Goal: Task Accomplishment & Management: Manage account settings

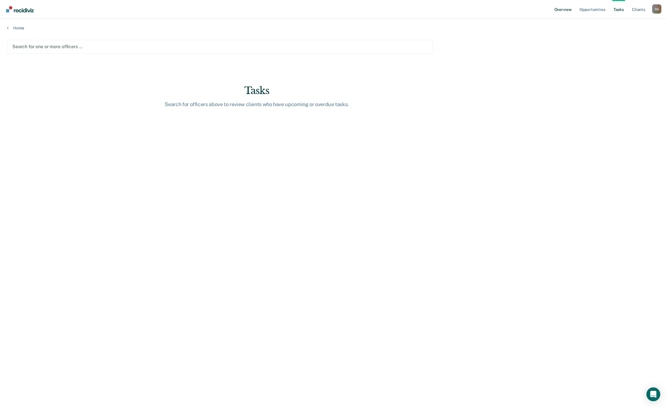
click at [572, 4] on link "Overview" at bounding box center [563, 9] width 20 height 18
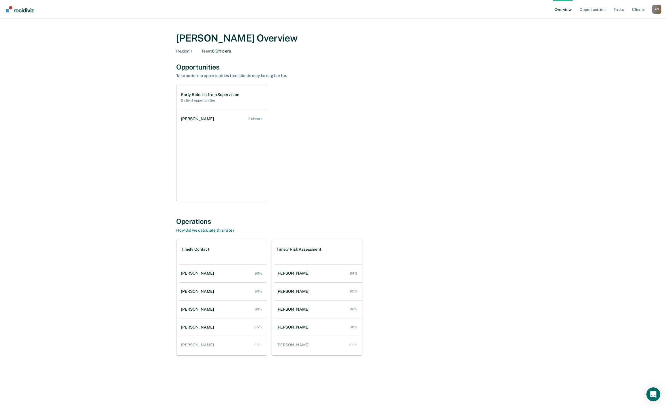
click at [430, 233] on div "Operations How did we calculate this rate? Timely Contact [PERSON_NAME] 90% [PE…" at bounding box center [332, 286] width 313 height 138
click at [154, 153] on div "[PERSON_NAME] Overview Region : 1 Team : 6 Officers Opportunities Take action o…" at bounding box center [333, 206] width 652 height 363
click at [628, 8] on ul "Overview Opportunities Tasks Client s" at bounding box center [602, 9] width 99 height 18
click at [621, 12] on link "Tasks" at bounding box center [618, 9] width 13 height 18
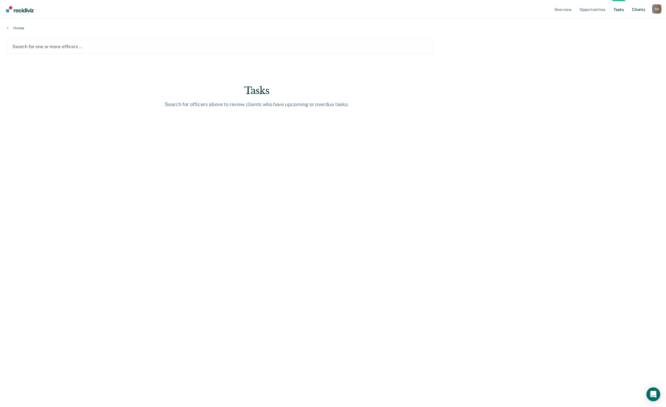
click at [639, 9] on link "Client s" at bounding box center [638, 9] width 16 height 18
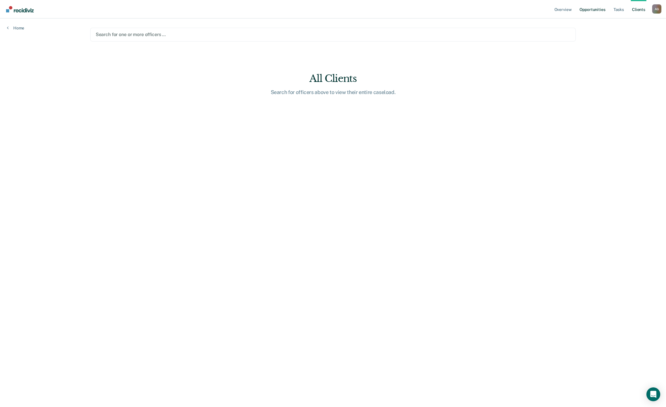
click at [592, 12] on link "Opportunities" at bounding box center [592, 9] width 28 height 18
click at [559, 10] on link "Overview" at bounding box center [558, 9] width 20 height 18
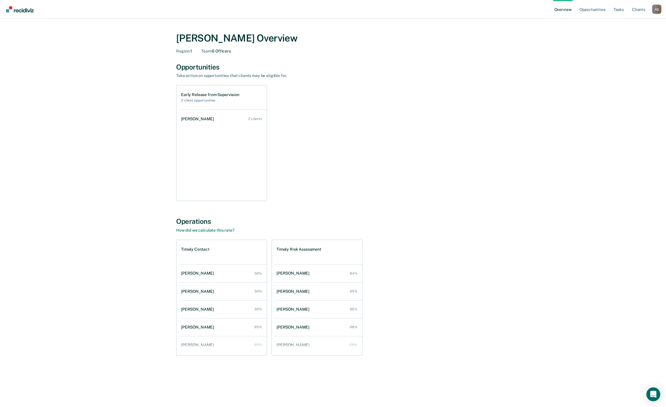
click at [218, 101] on h2 "2 client opportunities" at bounding box center [210, 100] width 58 height 4
click at [217, 95] on h1 "Early Release from Supervision" at bounding box center [210, 94] width 58 height 5
click at [193, 106] on div "Early Release from Supervision 2 client opportunities" at bounding box center [223, 97] width 88 height 24
click at [196, 100] on h2 "2 client opportunities" at bounding box center [210, 100] width 58 height 4
drag, startPoint x: 198, startPoint y: 93, endPoint x: 194, endPoint y: 118, distance: 25.0
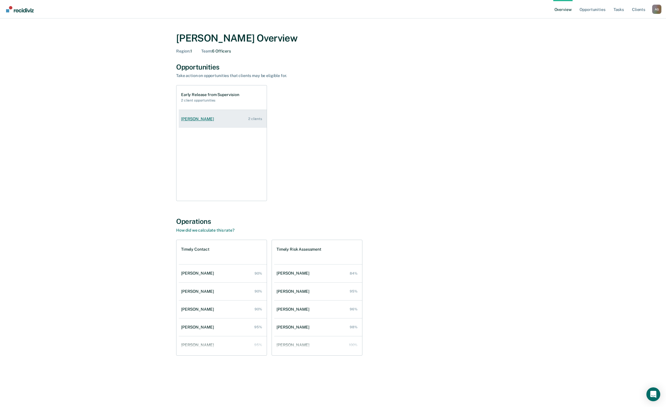
click at [194, 112] on div "Early Release from Supervision 2 client opportunities [PERSON_NAME] 2 clients" at bounding box center [221, 143] width 91 height 116
click at [194, 118] on div "[PERSON_NAME]" at bounding box center [198, 118] width 35 height 5
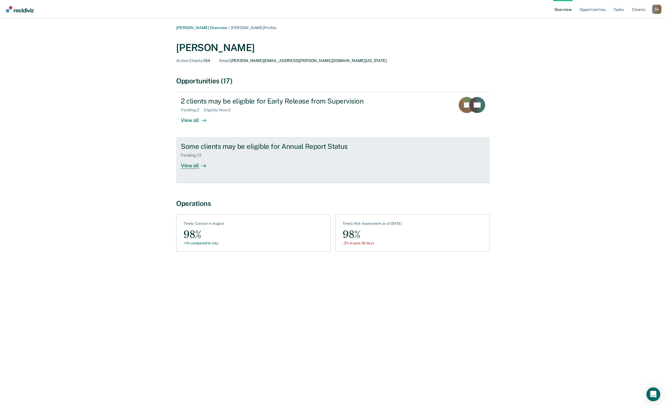
click at [189, 162] on div "View all" at bounding box center [197, 163] width 32 height 11
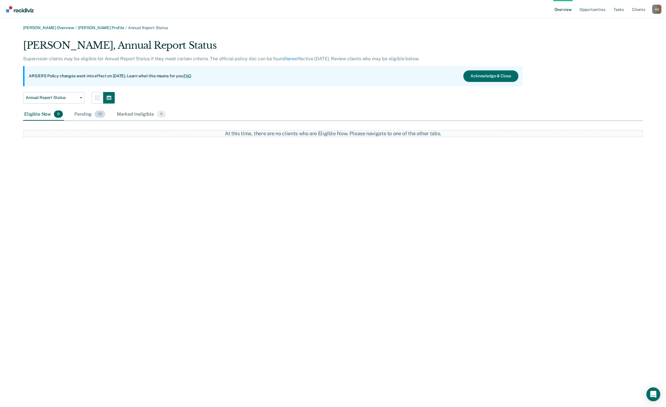
click at [89, 111] on div "Pending 13" at bounding box center [89, 114] width 33 height 13
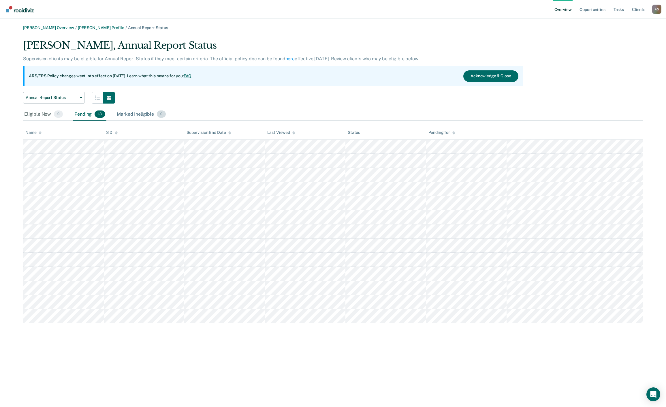
click at [122, 114] on div "Marked Ineligible 0" at bounding box center [141, 114] width 51 height 13
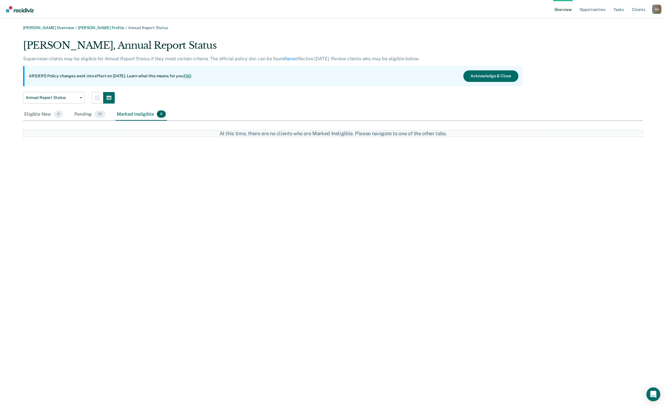
click at [65, 114] on div "Eligible Now 0 Pending 13 Marked Ineligible 0" at bounding box center [95, 114] width 144 height 13
click at [74, 114] on div "Pending 13" at bounding box center [89, 114] width 33 height 13
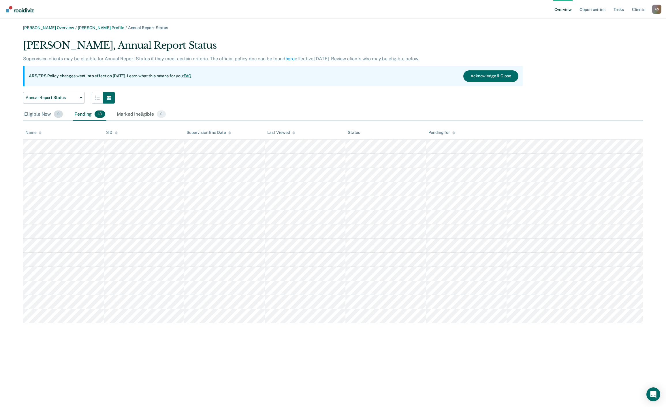
click at [39, 115] on div "Eligible Now 0" at bounding box center [43, 114] width 41 height 13
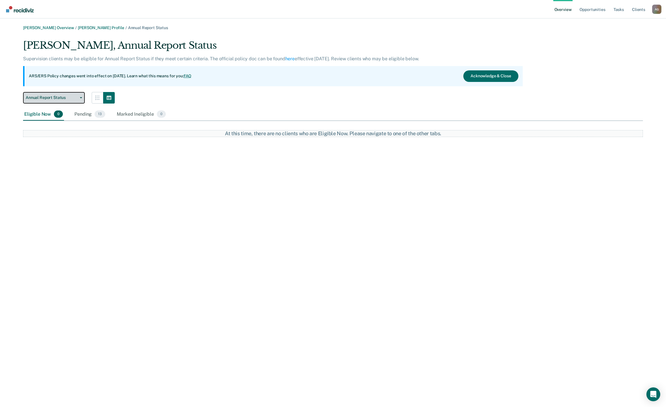
click at [47, 99] on span "Annual Report Status" at bounding box center [52, 97] width 52 height 5
click at [74, 55] on div "[PERSON_NAME], Annual Report Status" at bounding box center [272, 47] width 499 height 16
click at [81, 26] on link "[PERSON_NAME] Profile" at bounding box center [101, 27] width 46 height 5
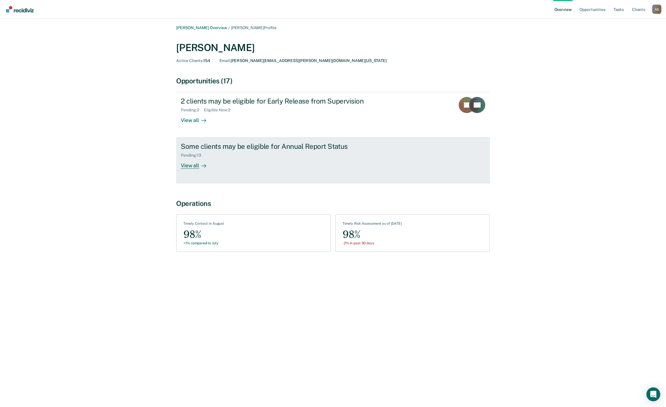
click at [192, 139] on link "Some clients may be eligible for Annual Report Status Pending : 13 View all" at bounding box center [332, 159] width 313 height 45
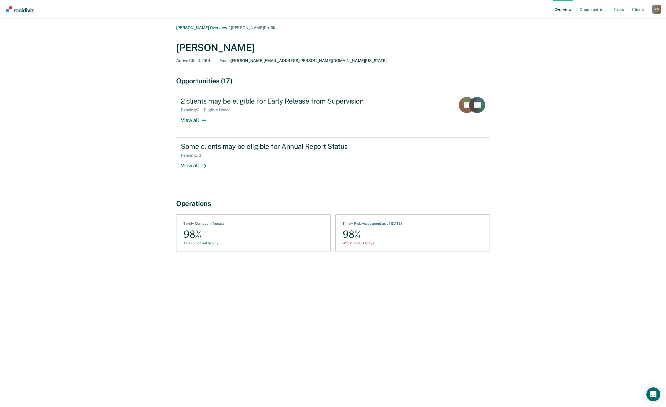
click at [555, 14] on link "Overview" at bounding box center [563, 9] width 20 height 18
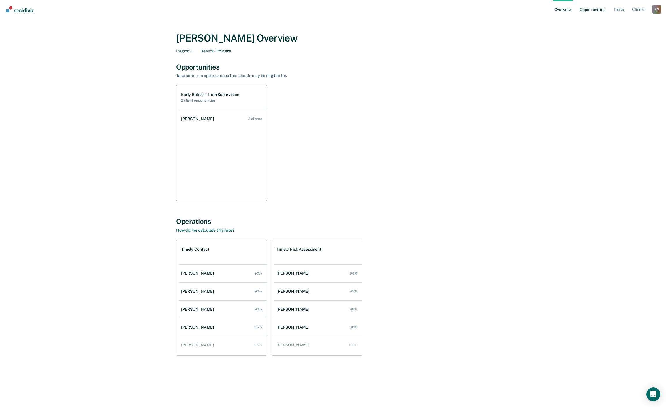
click at [580, 14] on link "Opportunities" at bounding box center [592, 9] width 28 height 18
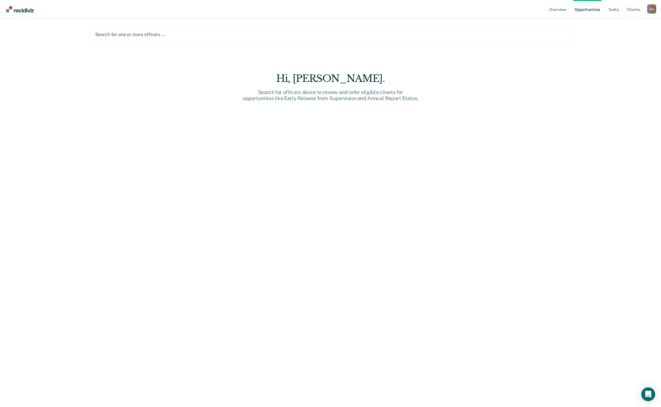
click at [279, 36] on div at bounding box center [330, 34] width 471 height 7
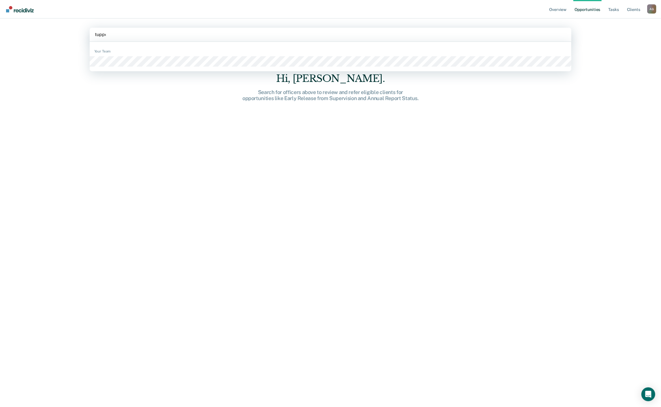
type input "[PERSON_NAME]"
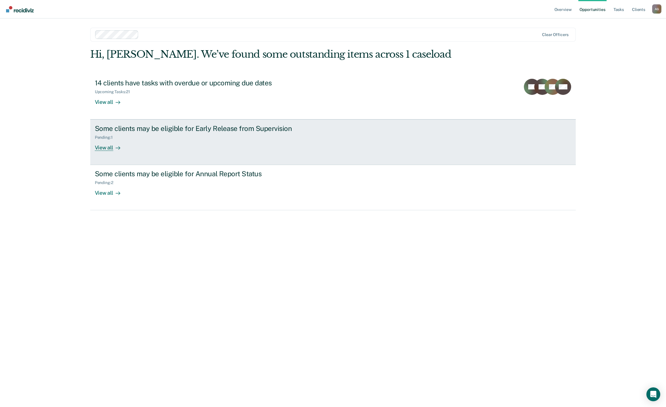
click at [143, 126] on div "Some clients may be eligible for Early Release from Supervision" at bounding box center [196, 128] width 202 height 8
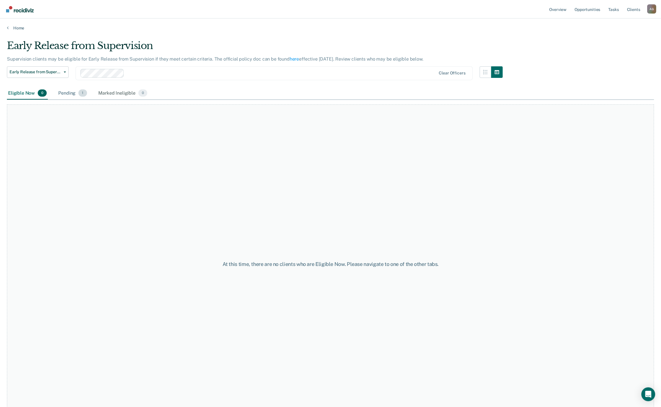
click at [63, 96] on div "Pending 1" at bounding box center [72, 93] width 31 height 13
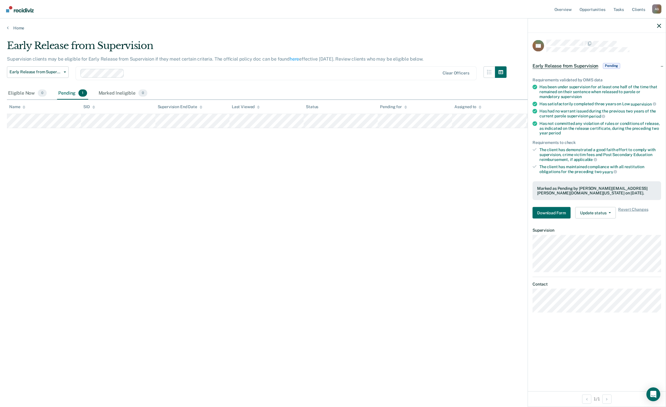
click at [409, 182] on div "Early Release from Supervision Supervision clients may be eligible for Early Re…" at bounding box center [333, 202] width 652 height 324
click at [409, 163] on div "Early Release from Supervision Supervision clients may be eligible for Early Re…" at bounding box center [333, 202] width 652 height 324
click at [470, 189] on div "Early Release from Supervision Supervision clients may be eligible for Early Re…" at bounding box center [333, 202] width 652 height 324
click at [662, 24] on div at bounding box center [597, 25] width 138 height 14
click at [26, 92] on div "Eligible Now 0" at bounding box center [27, 93] width 41 height 13
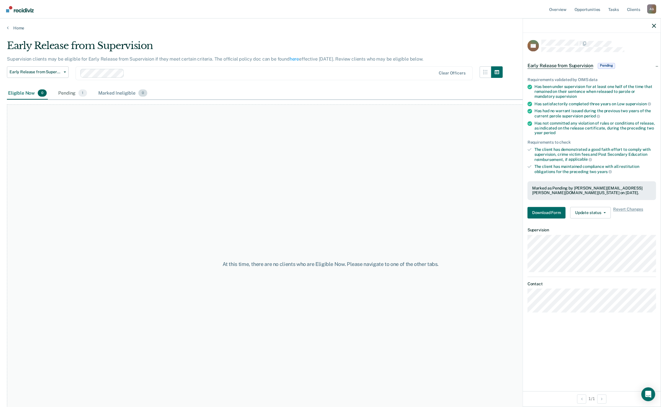
click at [114, 94] on div "Marked Ineligible 0" at bounding box center [122, 93] width 51 height 13
click at [78, 89] on div "Pending 1" at bounding box center [72, 93] width 31 height 13
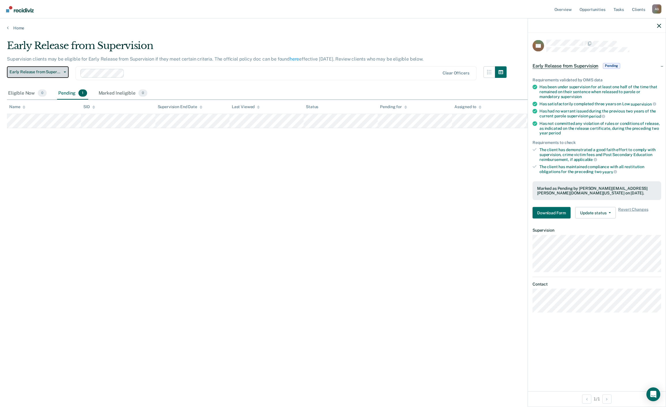
click at [59, 70] on span "Early Release from Supervision" at bounding box center [36, 71] width 52 height 5
click at [44, 94] on div "Annual Report Status" at bounding box center [43, 94] width 63 height 9
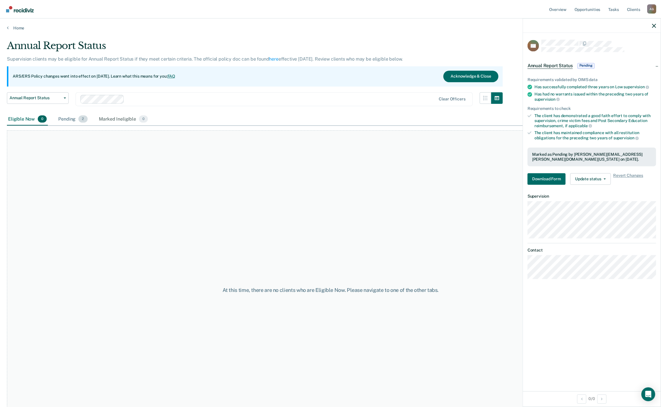
click at [67, 119] on div "Pending 2" at bounding box center [72, 119] width 31 height 13
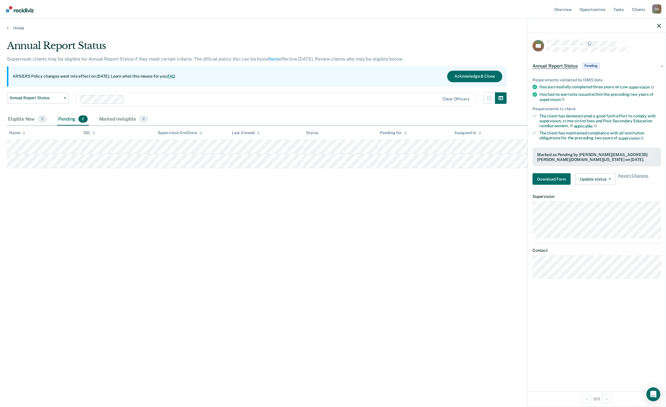
click at [73, 194] on div "Annual Report Status Supervision clients may be eligible for Annual Report Stat…" at bounding box center [333, 202] width 652 height 324
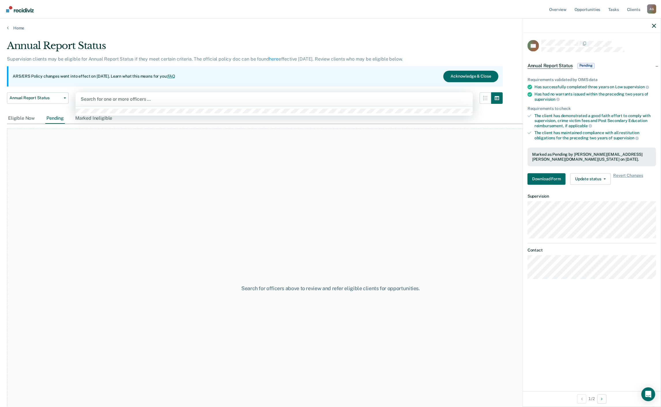
click at [116, 98] on div at bounding box center [274, 99] width 387 height 7
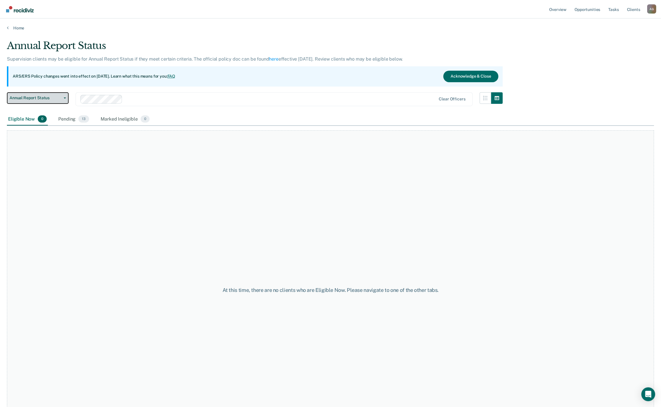
click at [44, 95] on span "Annual Report Status" at bounding box center [36, 97] width 52 height 5
drag, startPoint x: 40, startPoint y: 118, endPoint x: 43, endPoint y: 109, distance: 9.6
click at [43, 109] on div "Early Release from Supervision Annual Report Status" at bounding box center [40, 116] width 67 height 23
click at [43, 109] on div "Early Release from Supervision" at bounding box center [41, 111] width 58 height 9
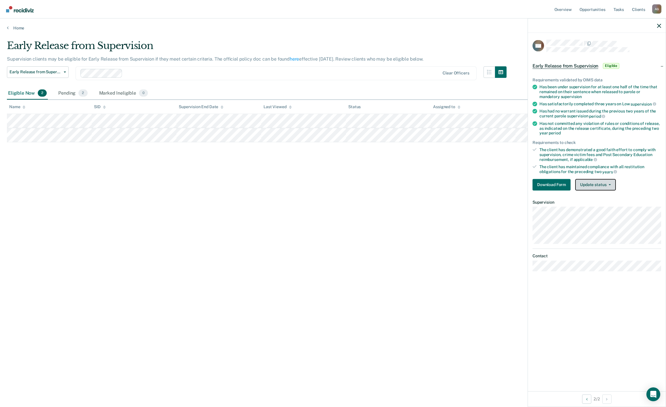
click at [598, 184] on button "Update status" at bounding box center [595, 185] width 41 height 12
click at [605, 198] on button "[PERSON_NAME]" at bounding box center [603, 198] width 56 height 9
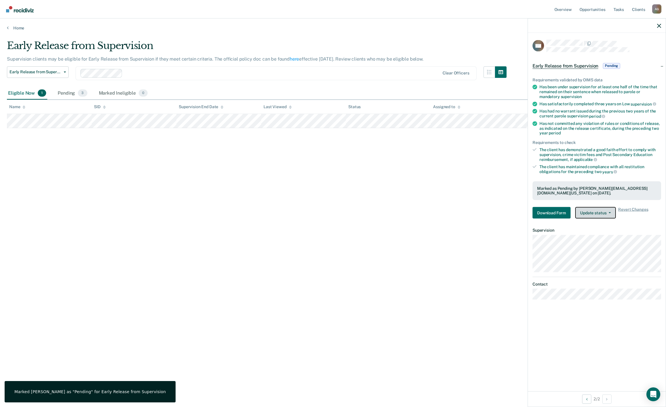
click at [602, 209] on button "Update status" at bounding box center [595, 213] width 41 height 12
click at [625, 207] on span "Revert Changes" at bounding box center [633, 213] width 30 height 12
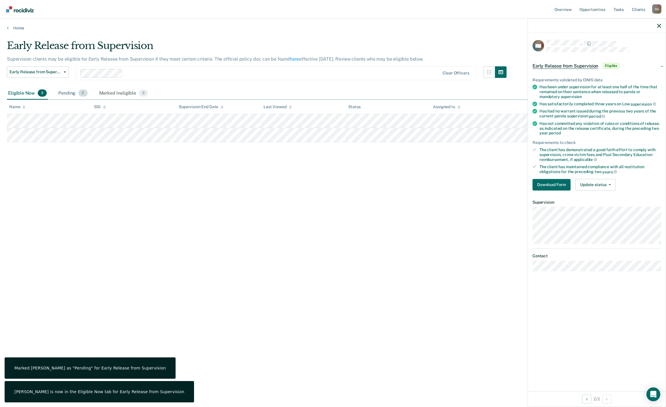
click at [71, 94] on div "Pending 2" at bounding box center [72, 93] width 31 height 13
click at [23, 93] on div "Eligible Now 2" at bounding box center [27, 93] width 41 height 13
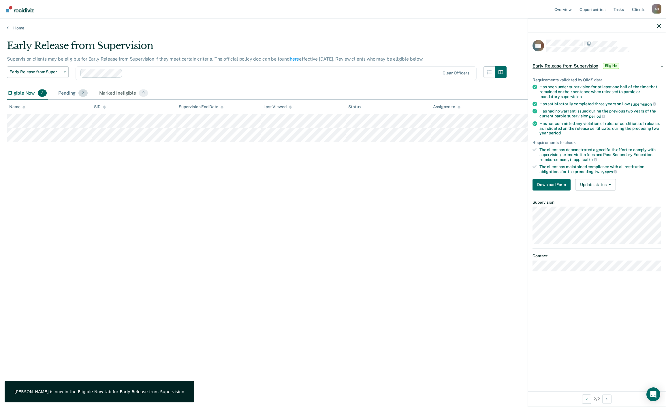
click at [67, 94] on div "Pending 2" at bounding box center [72, 93] width 31 height 13
click at [17, 94] on div "Eligible Now 2" at bounding box center [27, 93] width 41 height 13
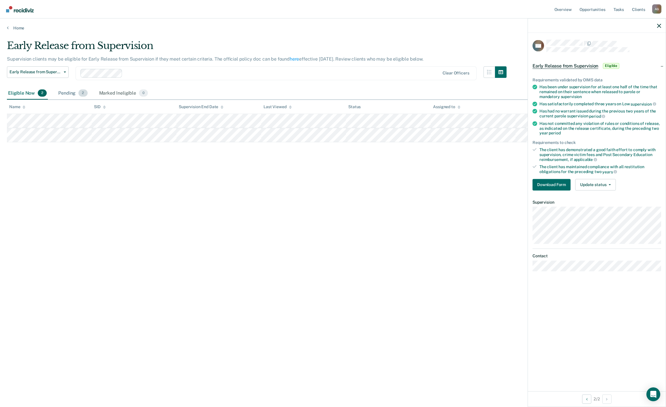
click at [68, 93] on div "Pending 2" at bounding box center [72, 93] width 31 height 13
click at [658, 27] on icon "button" at bounding box center [659, 26] width 4 height 4
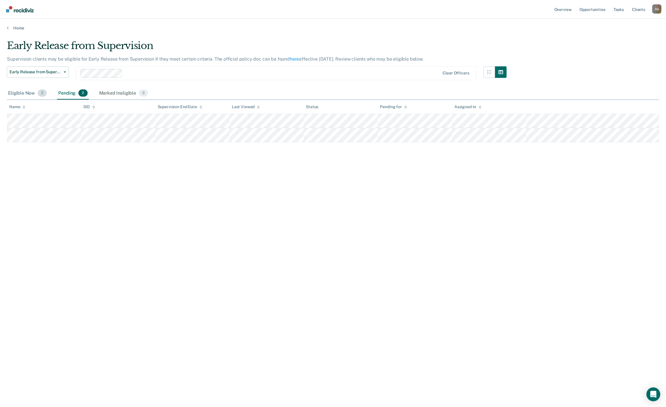
click at [21, 93] on div "Eligible Now 2" at bounding box center [27, 93] width 41 height 13
click at [49, 70] on span "Early Release from Supervision" at bounding box center [36, 71] width 52 height 5
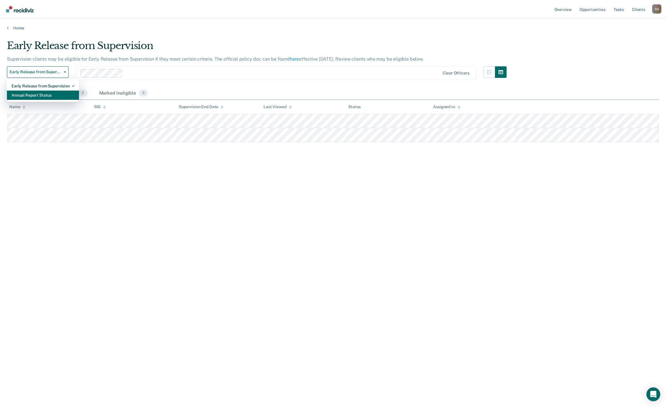
click at [41, 93] on div "Annual Report Status" at bounding box center [43, 94] width 63 height 9
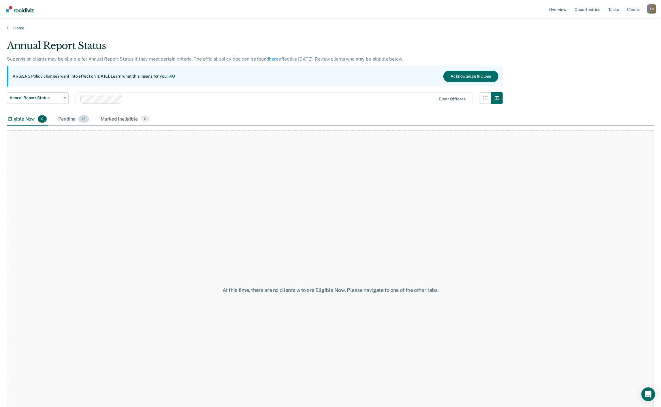
click at [62, 121] on div "Pending 13" at bounding box center [73, 119] width 33 height 13
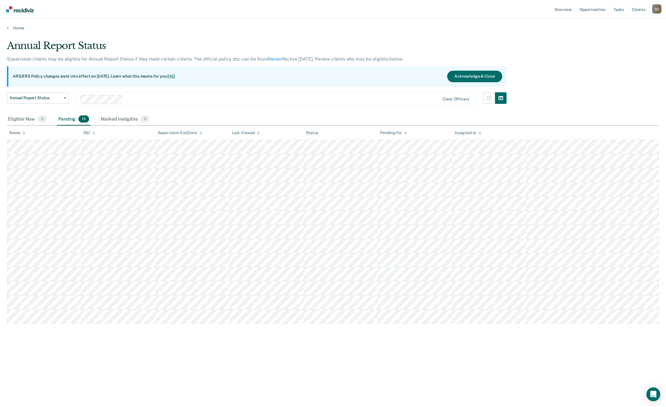
click at [211, 356] on div "Annual Report Status Supervision clients may be eligible for Annual Report Stat…" at bounding box center [333, 202] width 652 height 324
click at [207, 356] on div "Annual Report Status Supervision clients may be eligible for Annual Report Stat…" at bounding box center [333, 202] width 652 height 324
click at [141, 44] on div "Annual Report Status" at bounding box center [256, 48] width 499 height 16
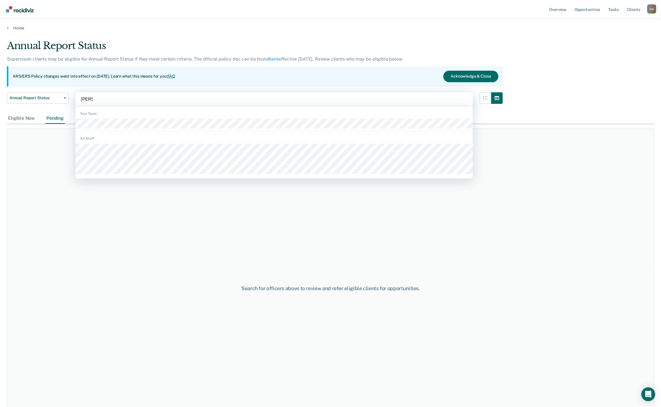
type input "[PERSON_NAME]"
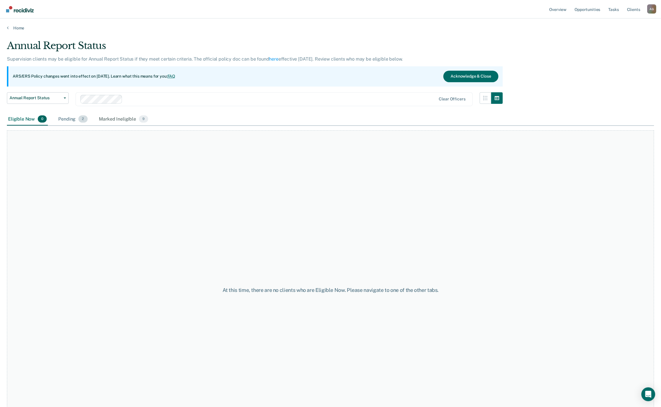
click at [67, 120] on div "Pending 2" at bounding box center [72, 119] width 31 height 13
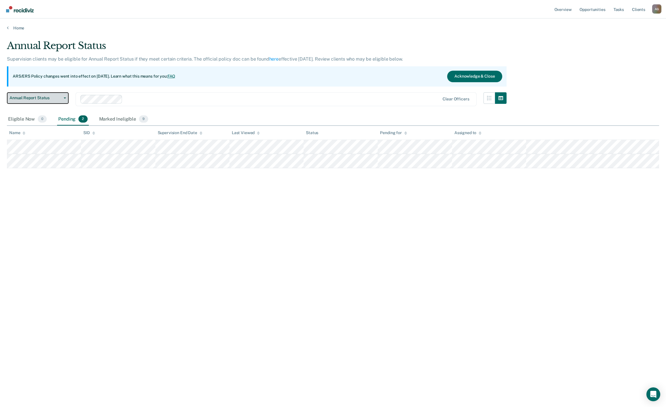
click at [33, 99] on span "Annual Report Status" at bounding box center [36, 97] width 52 height 5
click at [36, 117] on div "Annual Report Status" at bounding box center [41, 120] width 58 height 9
click at [42, 98] on span "Annual Report Status" at bounding box center [36, 97] width 52 height 5
click at [41, 110] on div "Early Release from Supervision" at bounding box center [41, 111] width 58 height 9
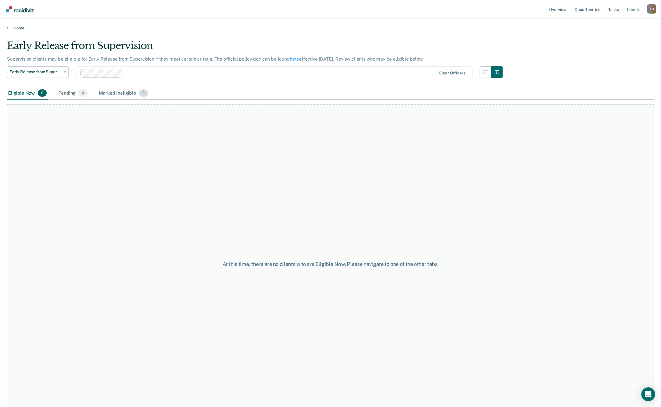
click at [111, 93] on div "Marked Ineligible 3" at bounding box center [124, 93] width 52 height 13
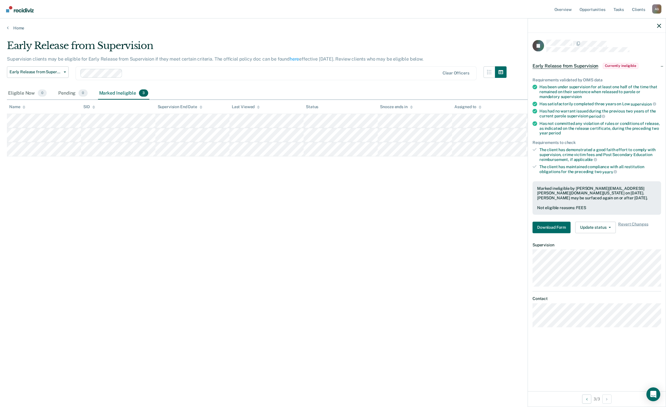
click at [263, 40] on div "Early Release from Supervision" at bounding box center [256, 48] width 499 height 16
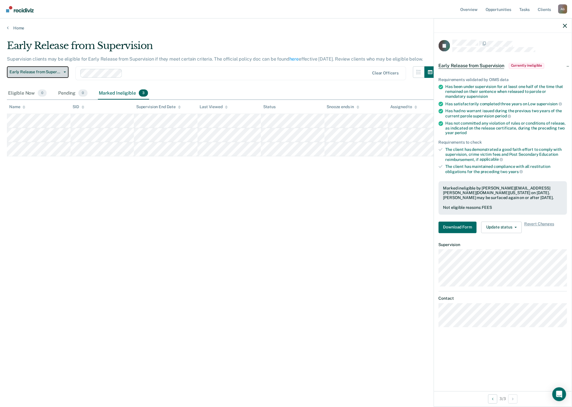
click at [52, 72] on span "Early Release from Supervision" at bounding box center [36, 71] width 52 height 5
click at [42, 93] on div "Annual Report Status" at bounding box center [43, 94] width 63 height 9
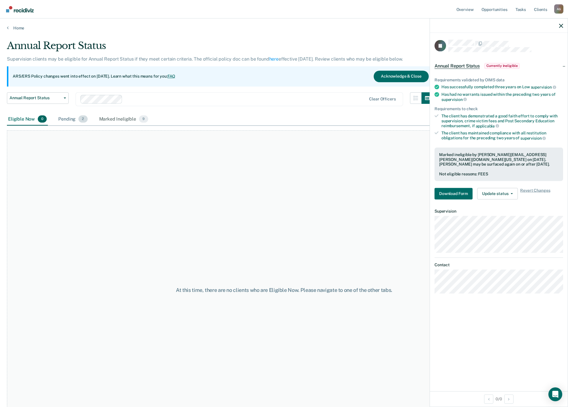
click at [74, 117] on div "Pending 2" at bounding box center [72, 119] width 31 height 13
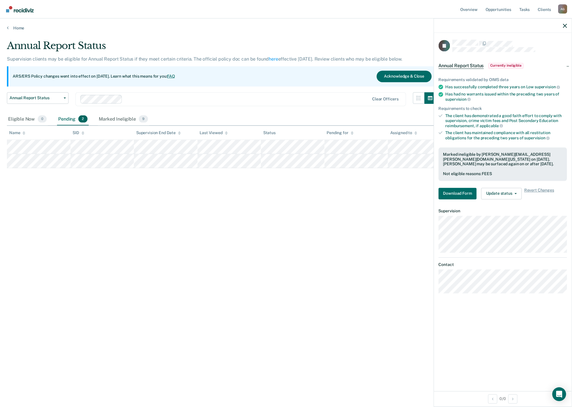
click at [41, 197] on div "Annual Report Status Supervision clients may be eligible for Annual Report Stat…" at bounding box center [286, 202] width 558 height 324
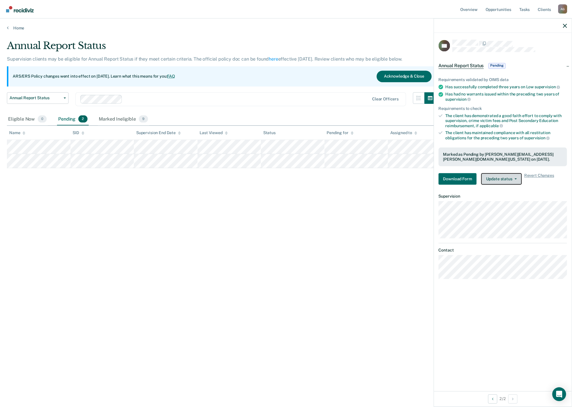
click at [506, 175] on button "Update status" at bounding box center [501, 179] width 41 height 12
click at [257, 216] on div "Annual Report Status Supervision clients may be eligible for Annual Report Stat…" at bounding box center [286, 202] width 558 height 324
click at [58, 234] on div "Annual Report Status Supervision clients may be eligible for Annual Report Stat…" at bounding box center [286, 202] width 558 height 324
click at [136, 246] on div "Annual Report Status Supervision clients may be eligible for Annual Report Stat…" at bounding box center [286, 202] width 558 height 324
drag, startPoint x: 113, startPoint y: 220, endPoint x: 117, endPoint y: 117, distance: 103.2
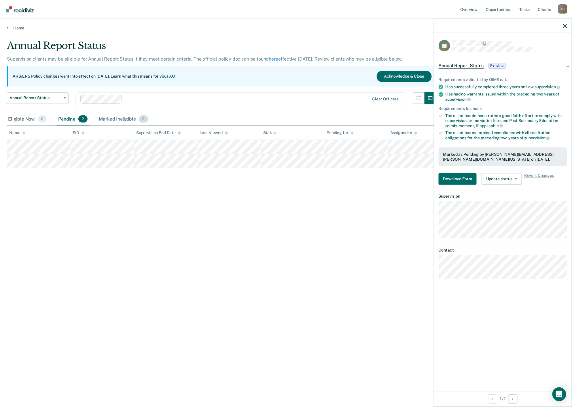
click at [117, 117] on div "Marked Ineligible 9" at bounding box center [124, 119] width 52 height 13
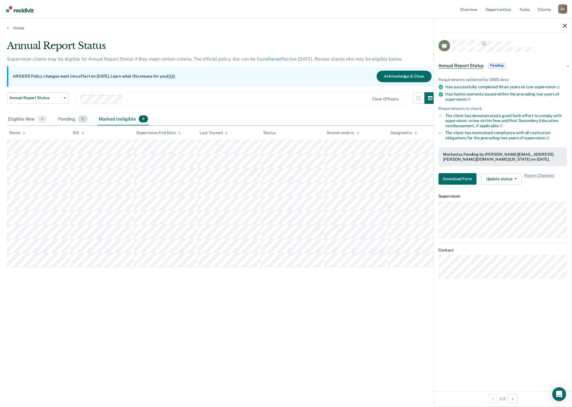
click at [61, 118] on div "Pending 2" at bounding box center [72, 119] width 31 height 13
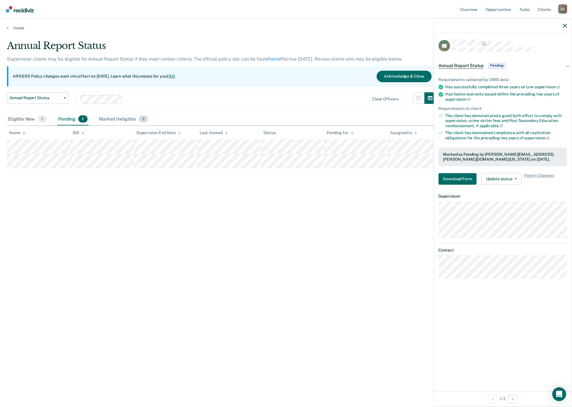
click at [114, 118] on div "Marked Ineligible 9" at bounding box center [124, 119] width 52 height 13
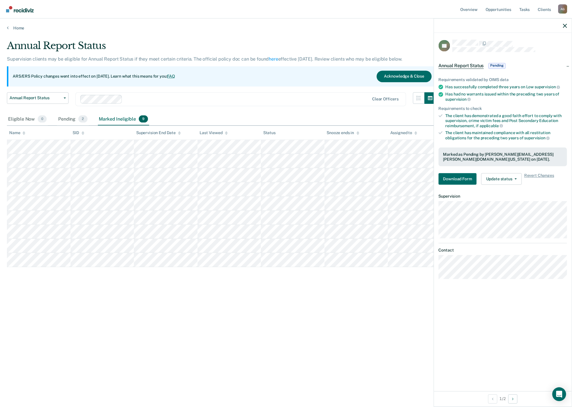
click at [114, 119] on div "Marked Ineligible 9" at bounding box center [124, 119] width 52 height 13
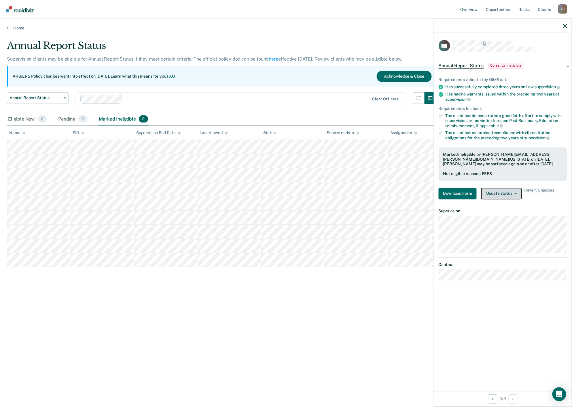
click at [491, 193] on button "Update status" at bounding box center [501, 194] width 41 height 12
click at [499, 207] on button "[PERSON_NAME]" at bounding box center [509, 207] width 56 height 9
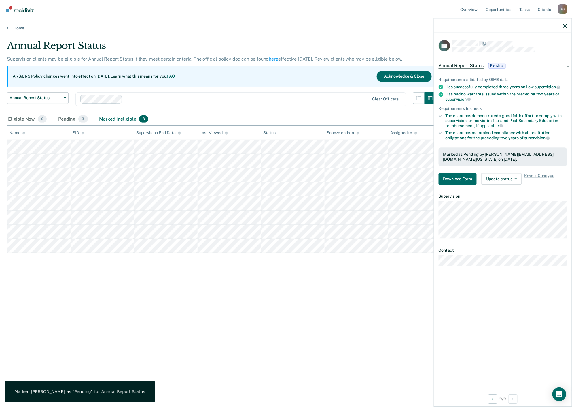
click at [285, 316] on div "Annual Report Status Supervision clients may be eligible for Annual Report Stat…" at bounding box center [286, 202] width 558 height 324
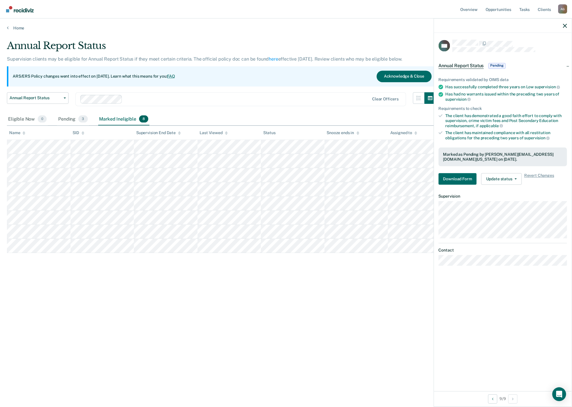
drag, startPoint x: 192, startPoint y: 307, endPoint x: 131, endPoint y: 302, distance: 61.6
click at [131, 302] on div "Annual Report Status Supervision clients may be eligible for Annual Report Stat…" at bounding box center [286, 202] width 558 height 324
click at [171, 292] on div "Annual Report Status Supervision clients may be eligible for Annual Report Stat…" at bounding box center [286, 202] width 558 height 324
click at [140, 317] on div "Annual Report Status Supervision clients may be eligible for Annual Report Stat…" at bounding box center [286, 202] width 558 height 324
click at [44, 321] on div "Annual Report Status Supervision clients may be eligible for Annual Report Stat…" at bounding box center [286, 202] width 558 height 324
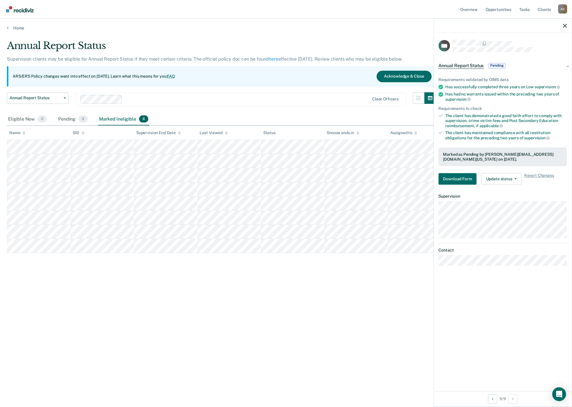
click at [80, 278] on div "Annual Report Status Supervision clients may be eligible for Annual Report Stat…" at bounding box center [286, 202] width 558 height 324
click at [48, 276] on div "Annual Report Status Supervision clients may be eligible for Annual Report Stat…" at bounding box center [286, 202] width 558 height 324
